Goal: Check status: Check status

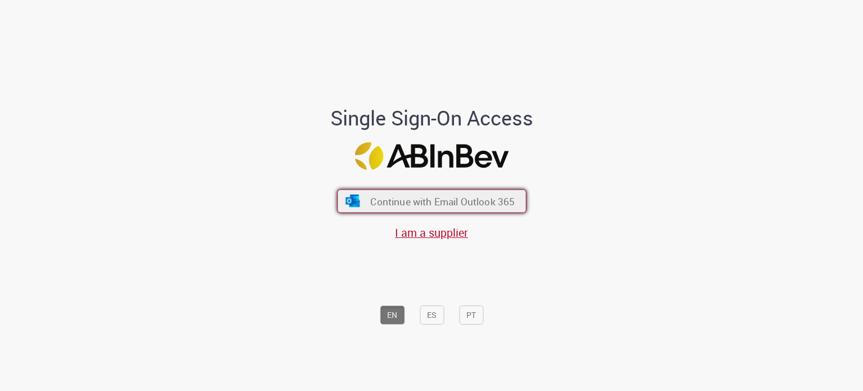
click at [450, 204] on span "Continue with Email Outlook 365" at bounding box center [442, 200] width 144 height 13
click at [414, 199] on span "Continue with Email Outlook 365" at bounding box center [442, 200] width 144 height 13
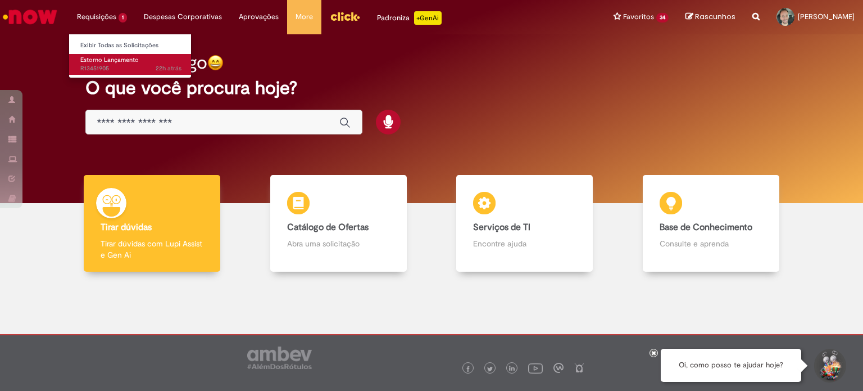
click at [93, 66] on span "22h atrás 22 horas atrás R13451905" at bounding box center [130, 68] width 101 height 9
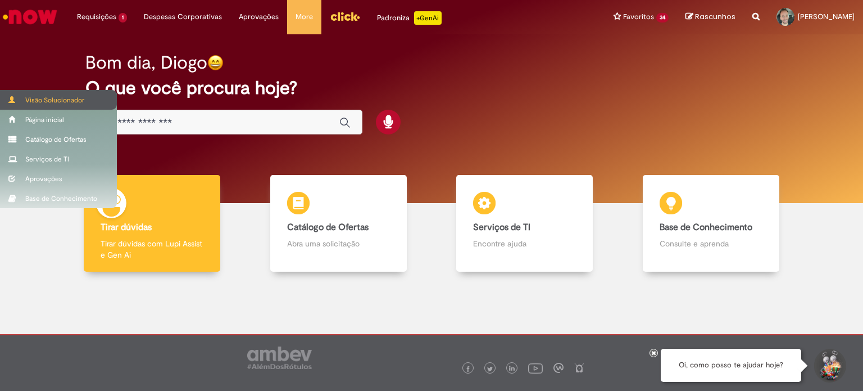
click at [27, 96] on div "Visão Solucionador" at bounding box center [58, 100] width 117 height 20
